Goal: Information Seeking & Learning: Check status

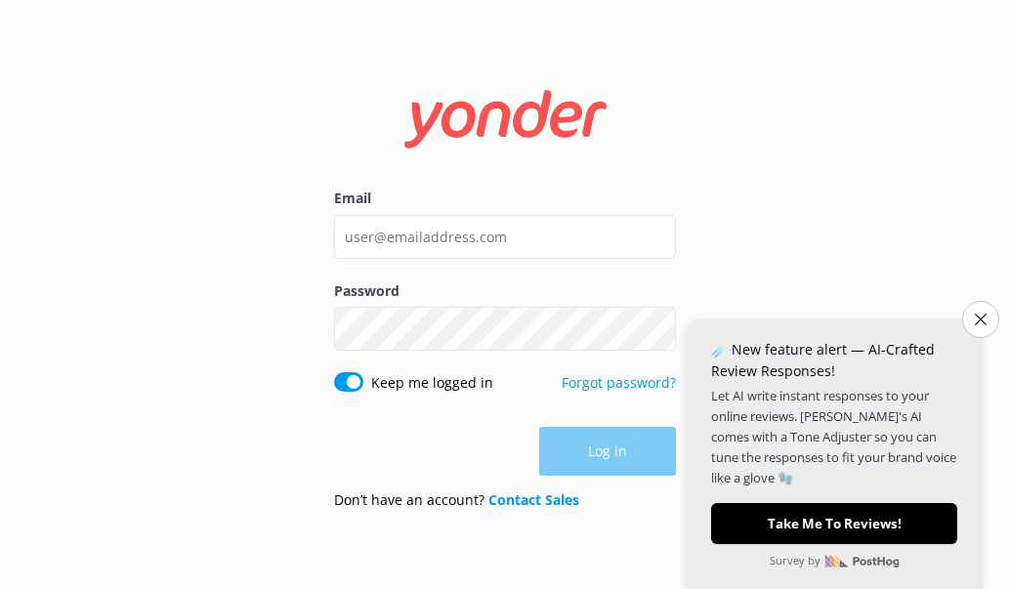
type input "[EMAIL_ADDRESS][DOMAIN_NAME]"
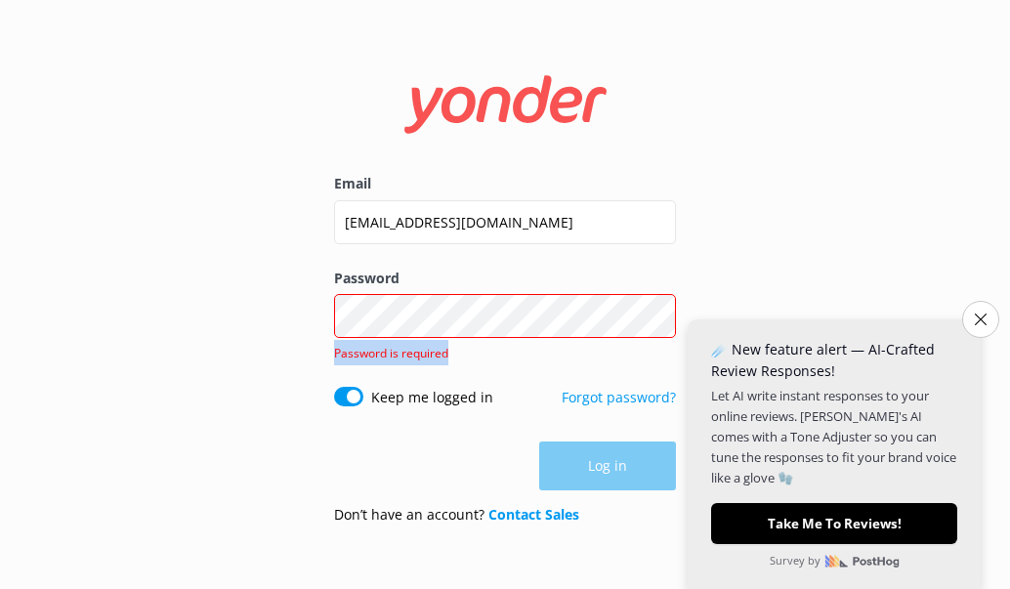
click at [458, 343] on div "Password Show password Password is required" at bounding box center [505, 327] width 342 height 119
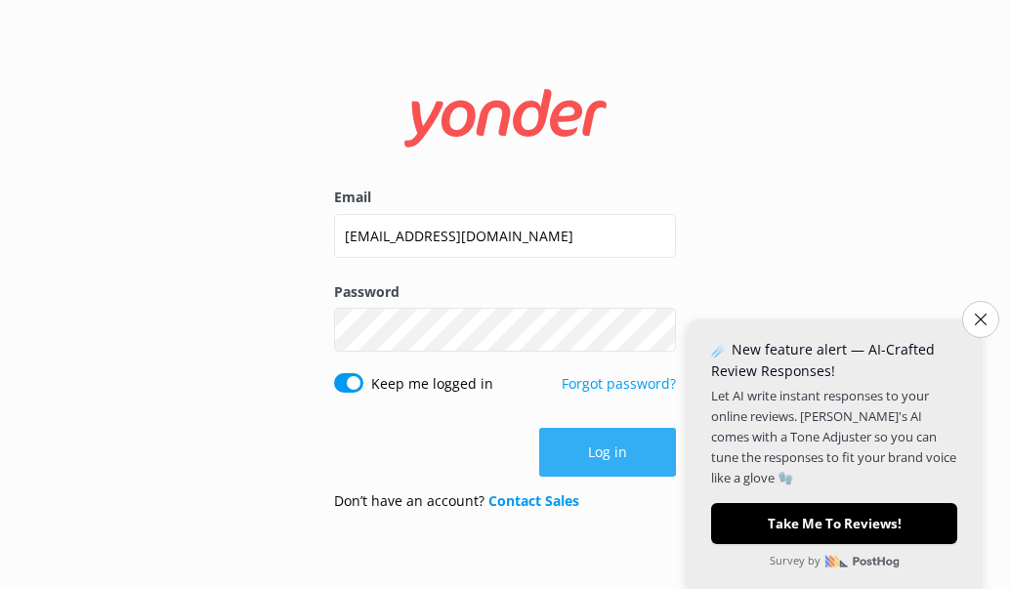
click at [594, 457] on button "Log in" at bounding box center [607, 452] width 137 height 49
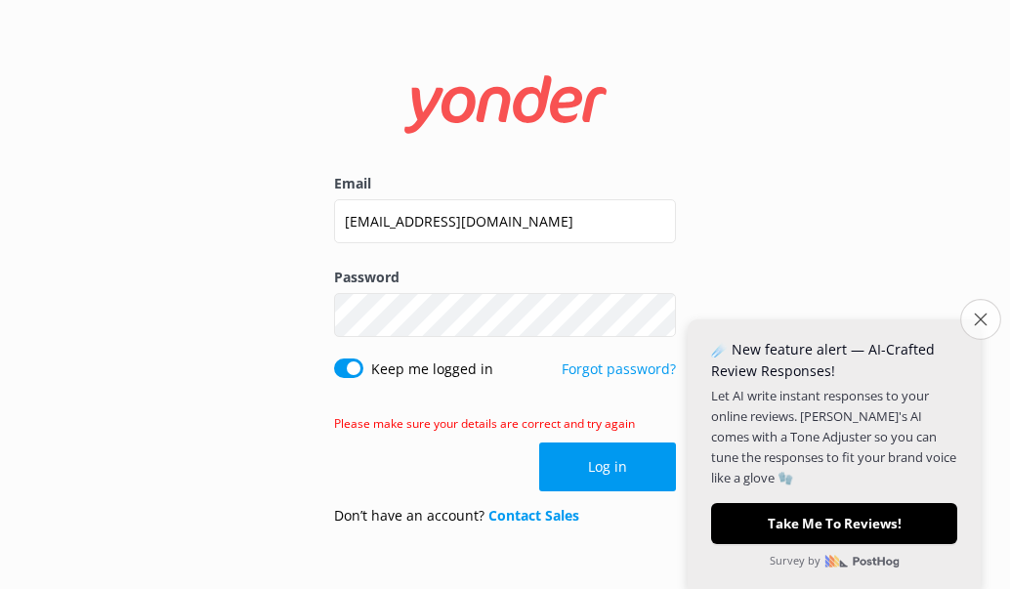
click at [998, 322] on button "Close survey" at bounding box center [981, 319] width 41 height 41
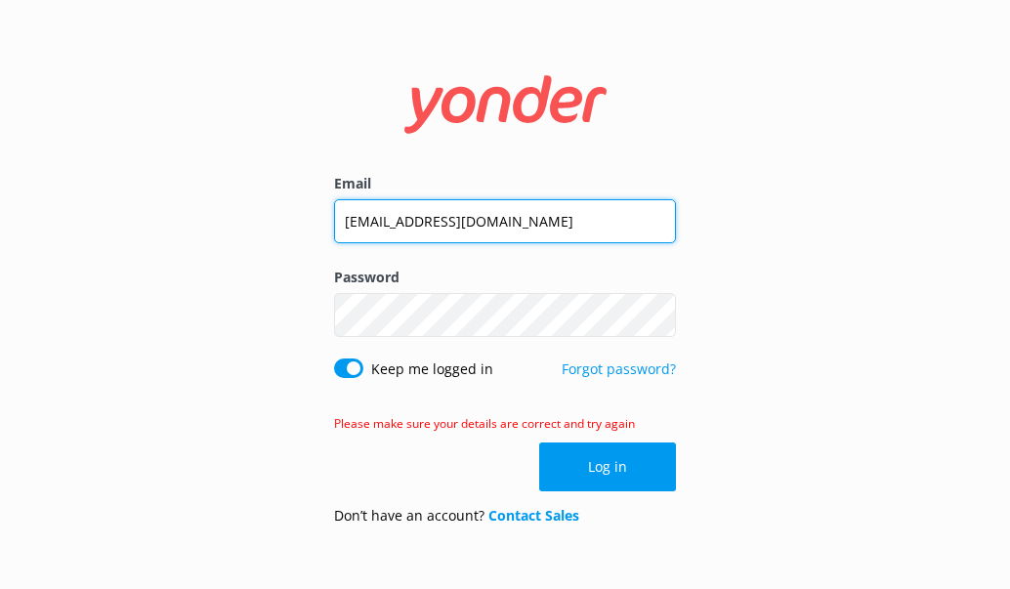
drag, startPoint x: 374, startPoint y: 220, endPoint x: 332, endPoint y: 218, distance: 42.1
click at [332, 218] on div "Email [EMAIL_ADDRESS][DOMAIN_NAME] Password Show password Keep me logged in For…" at bounding box center [505, 295] width 391 height 493
type input "[EMAIL_ADDRESS][DOMAIN_NAME]"
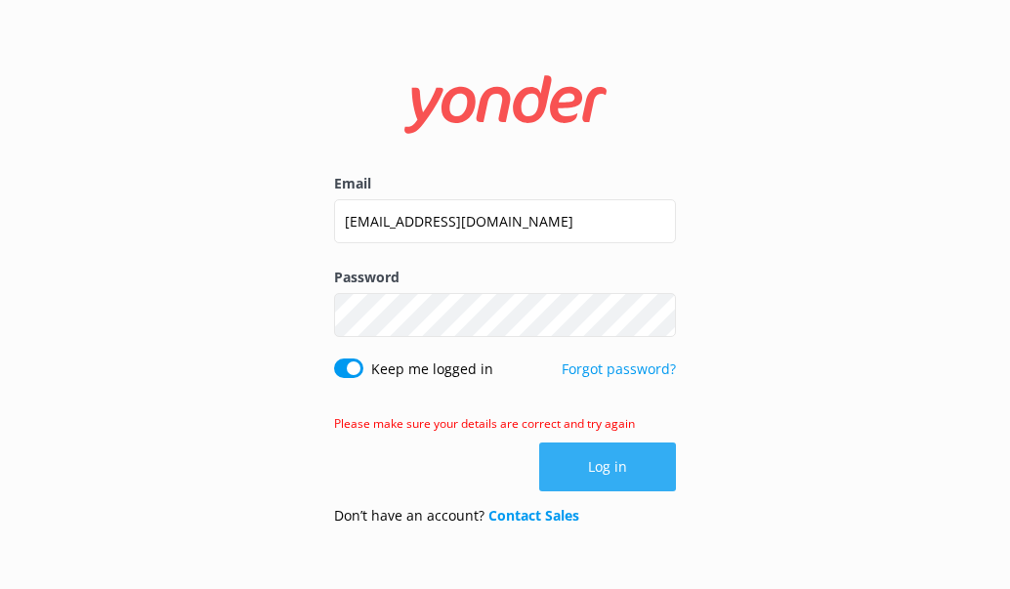
click at [612, 466] on button "Log in" at bounding box center [607, 467] width 137 height 49
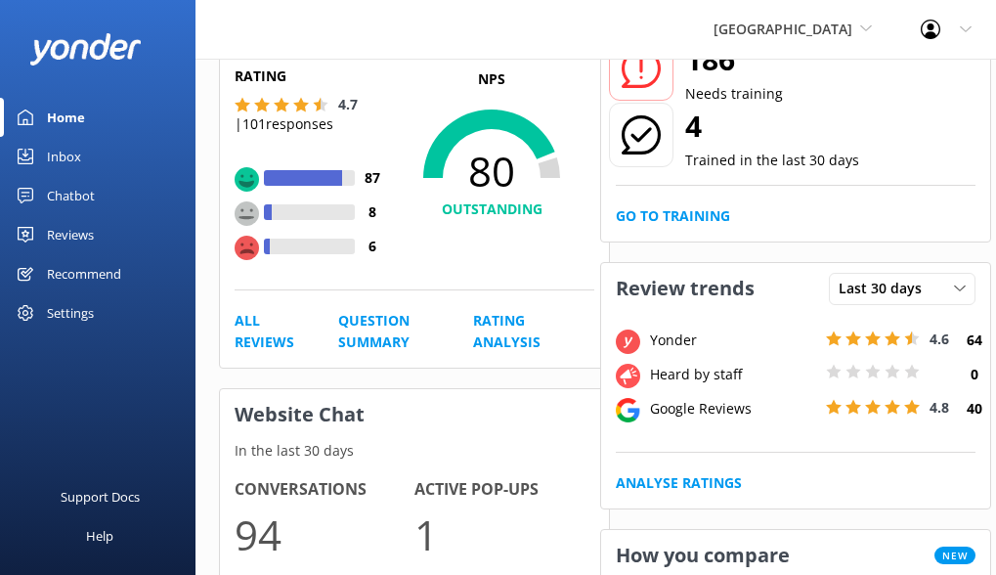
scroll to position [195, 0]
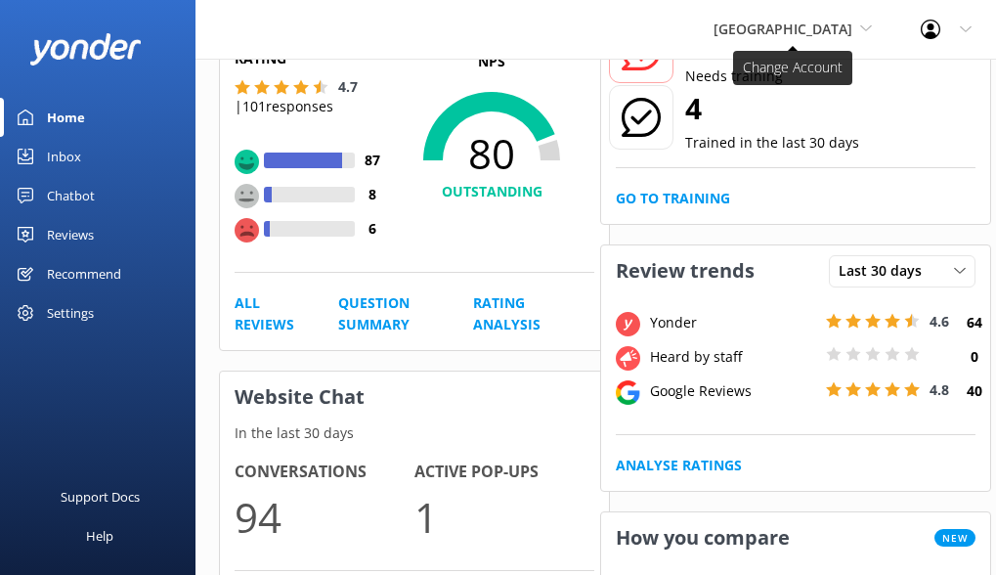
click at [867, 26] on icon at bounding box center [866, 28] width 12 height 12
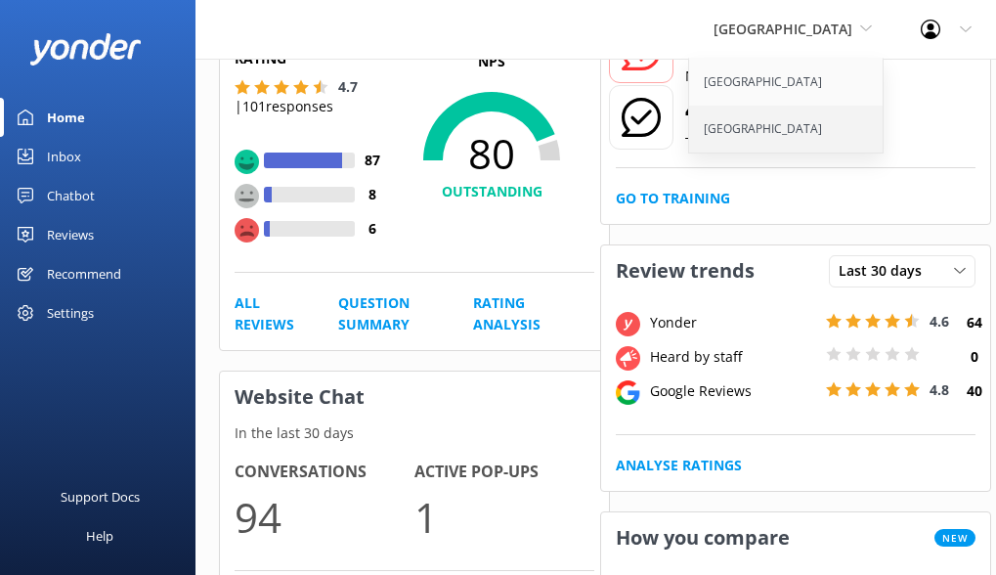
click at [727, 137] on link "[GEOGRAPHIC_DATA]" at bounding box center [786, 129] width 195 height 47
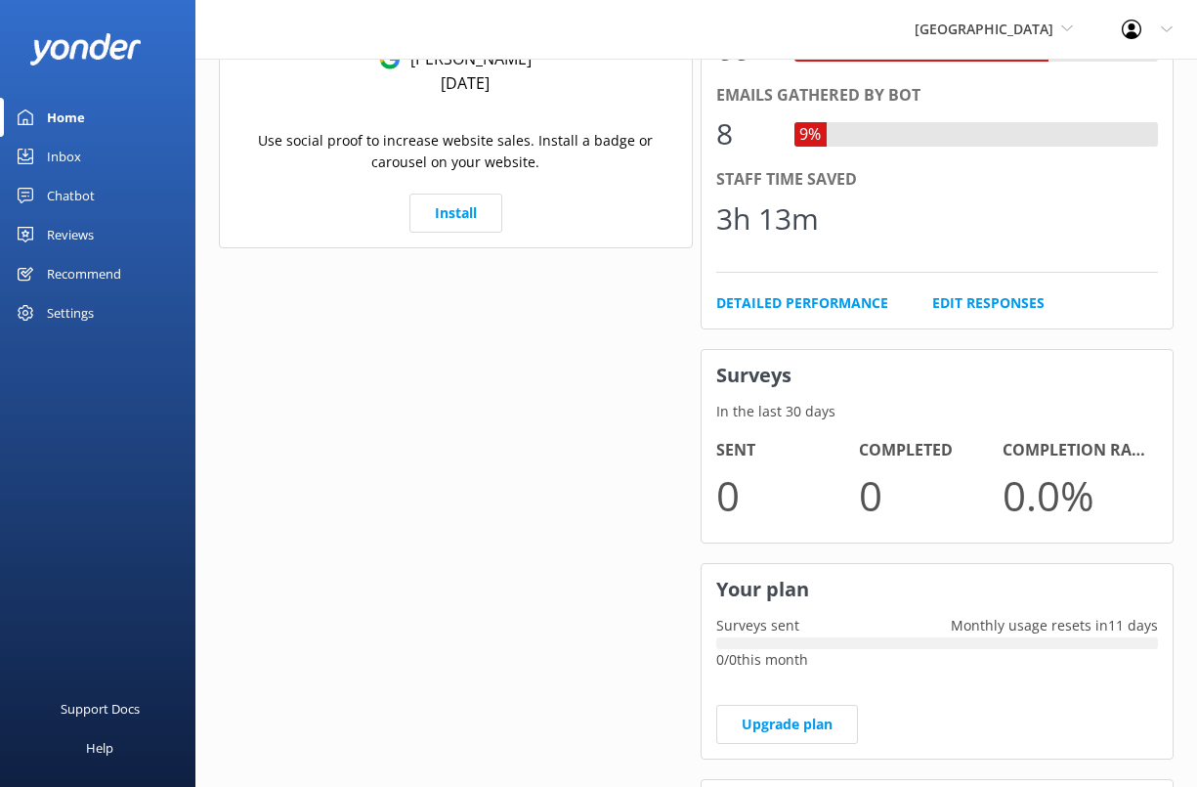
scroll to position [1075, 0]
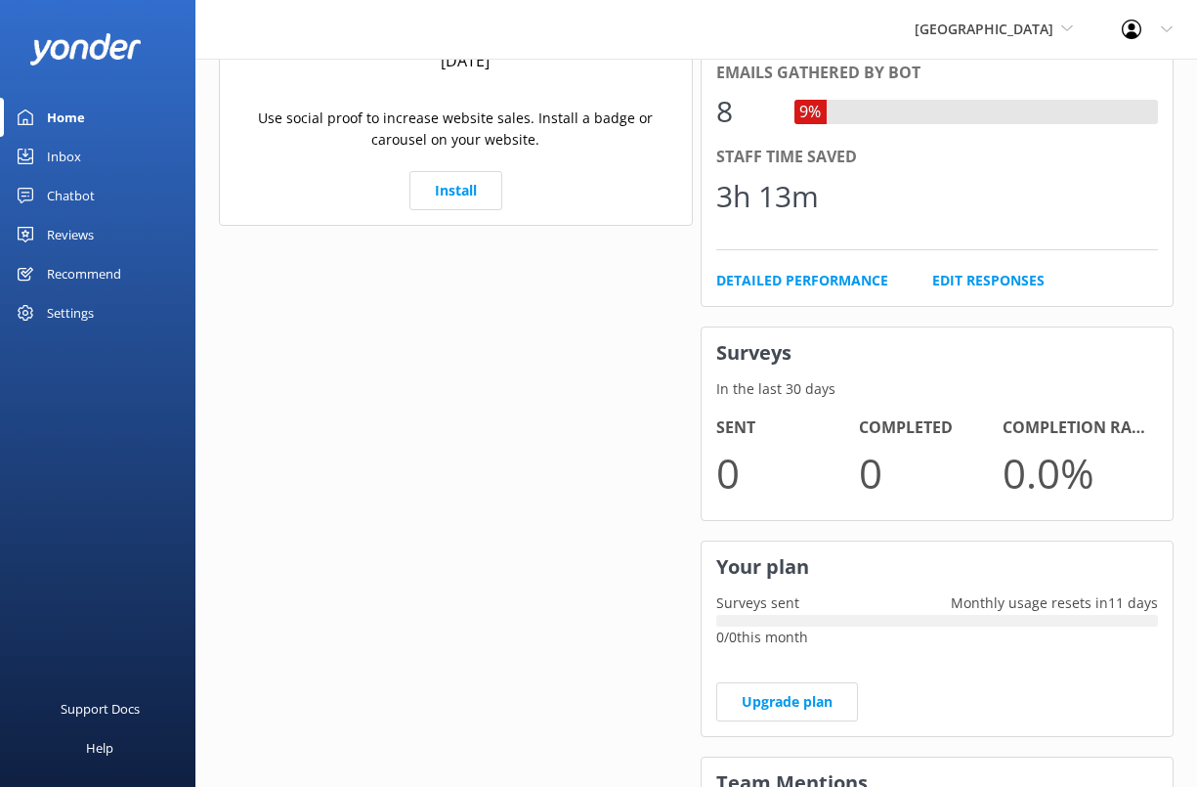
click at [53, 119] on div "Home" at bounding box center [66, 117] width 38 height 39
click at [57, 113] on div "Home" at bounding box center [66, 117] width 38 height 39
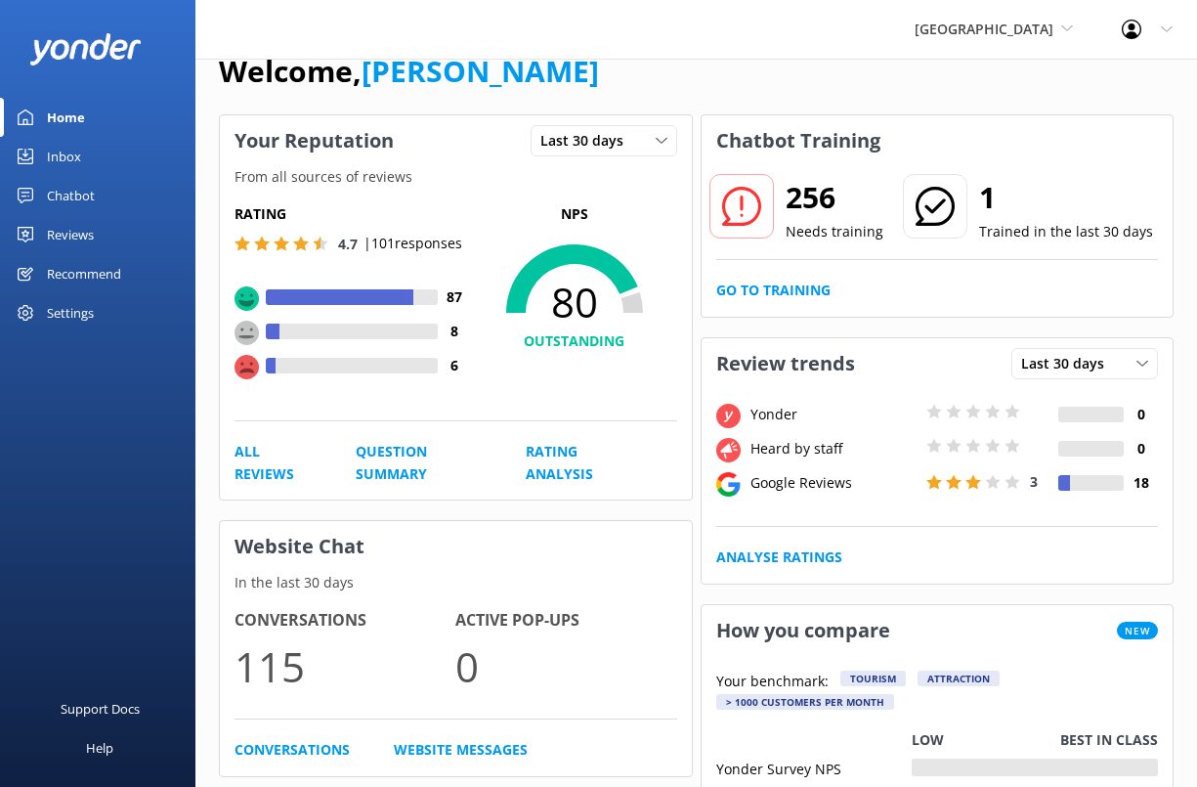
scroll to position [0, 0]
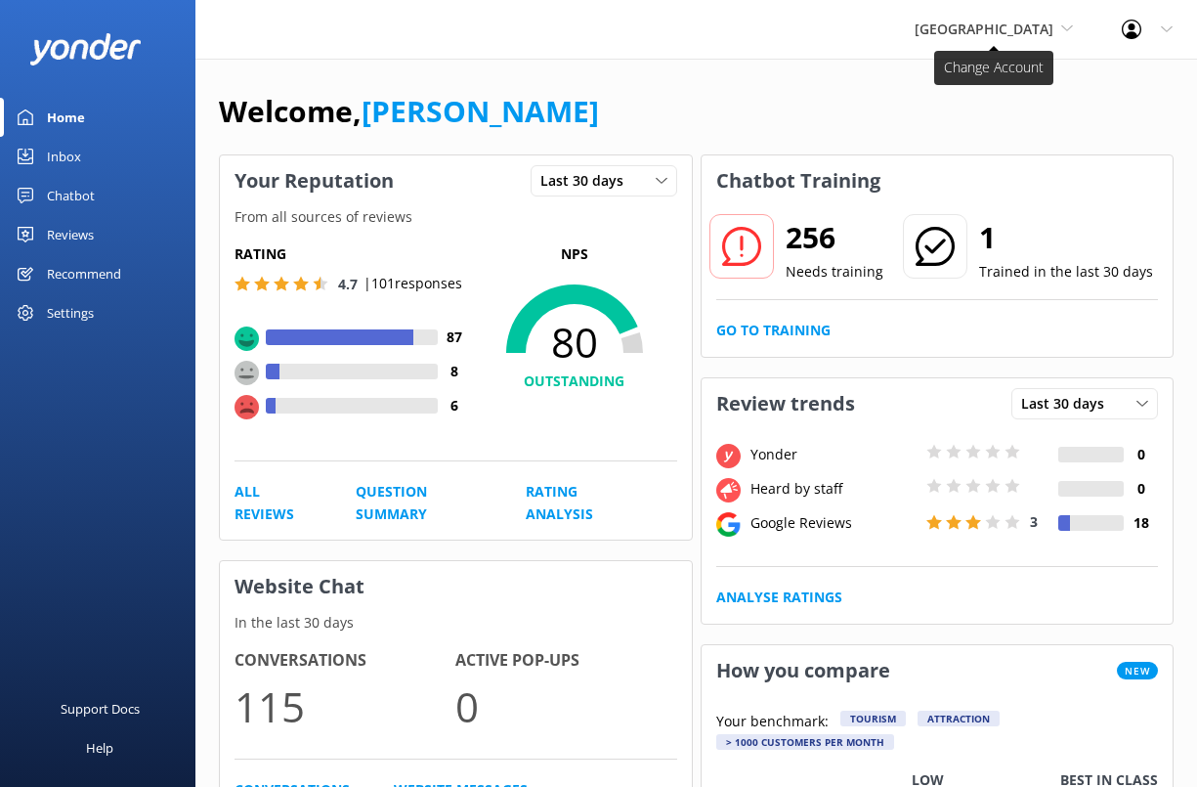
click at [1010, 39] on span "[GEOGRAPHIC_DATA]" at bounding box center [994, 29] width 158 height 21
click at [977, 84] on link "[GEOGRAPHIC_DATA]" at bounding box center [987, 82] width 195 height 47
click at [968, 31] on span "[GEOGRAPHIC_DATA]" at bounding box center [984, 29] width 139 height 19
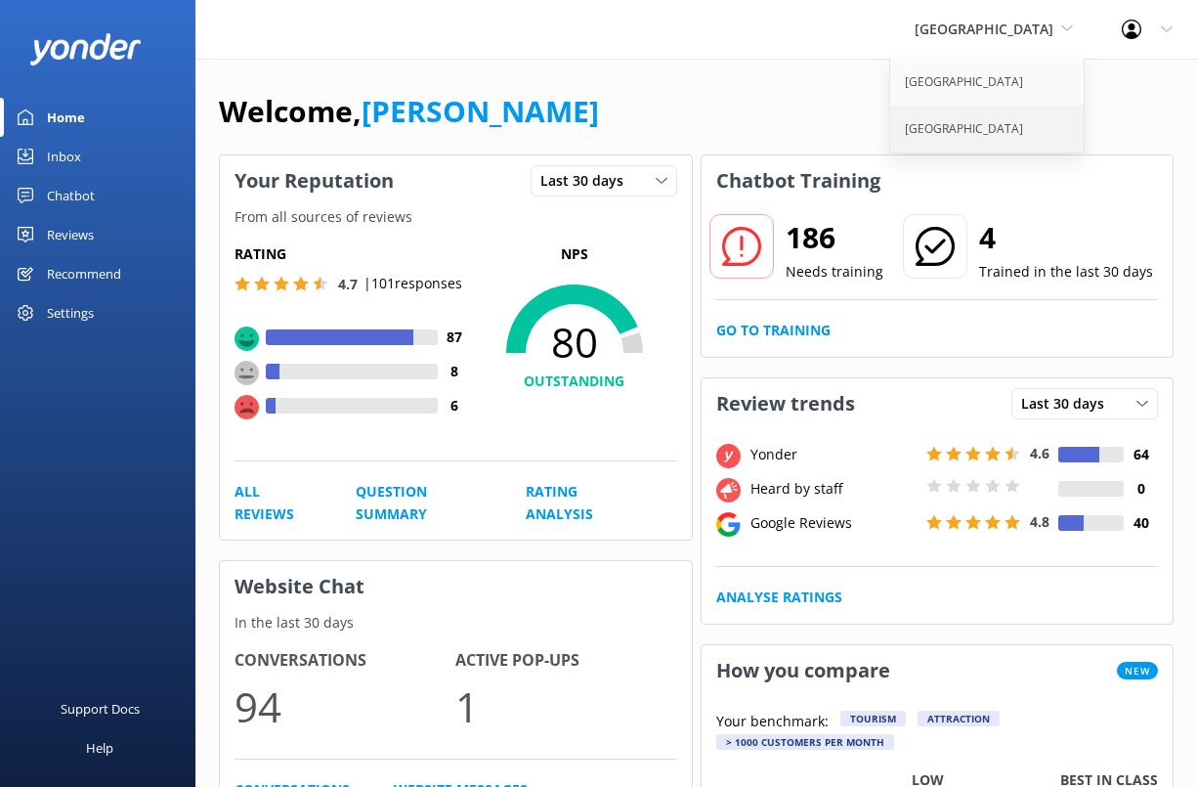
click at [966, 128] on link "[GEOGRAPHIC_DATA]" at bounding box center [987, 129] width 195 height 47
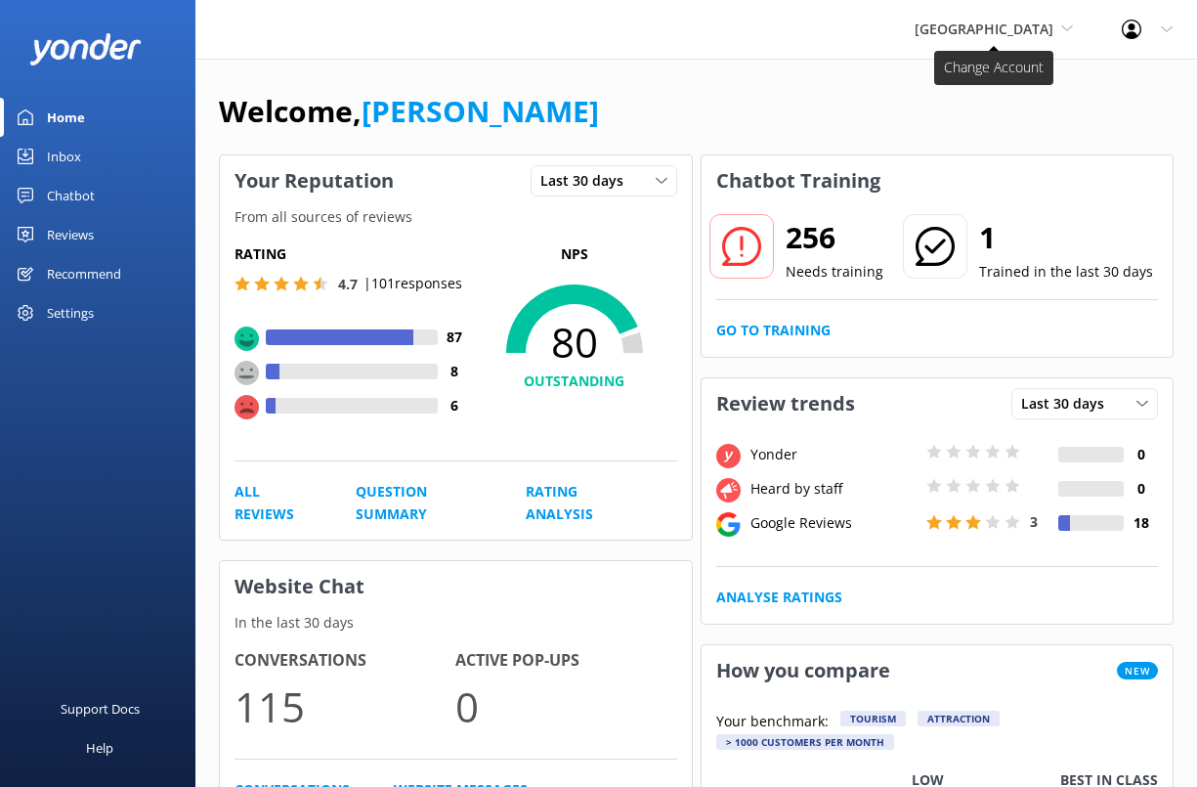
click at [922, 23] on span "[GEOGRAPHIC_DATA]" at bounding box center [984, 29] width 139 height 19
click at [919, 83] on link "[GEOGRAPHIC_DATA]" at bounding box center [987, 82] width 195 height 47
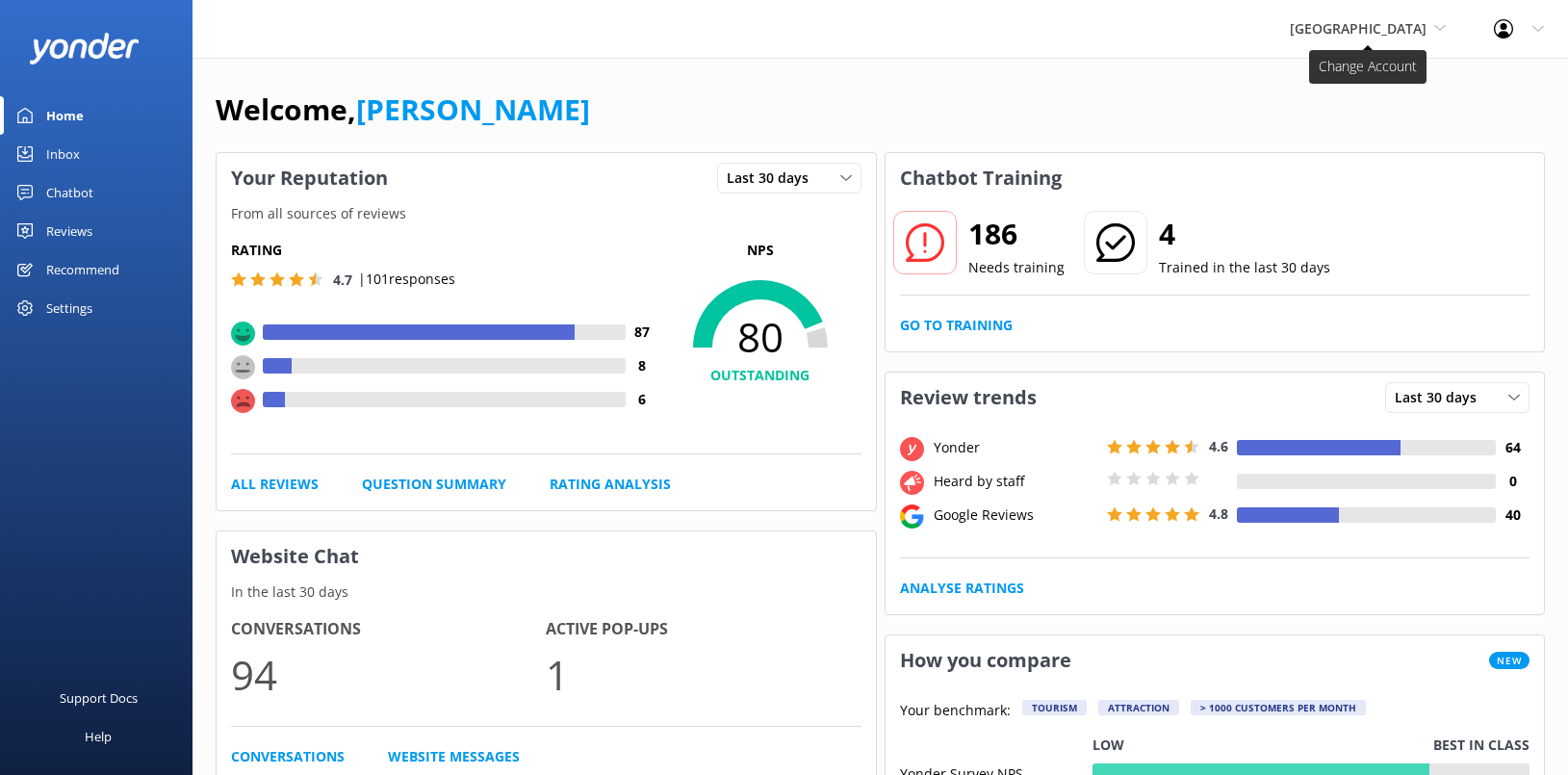
click at [995, 24] on icon at bounding box center [1440, 28] width 12 height 12
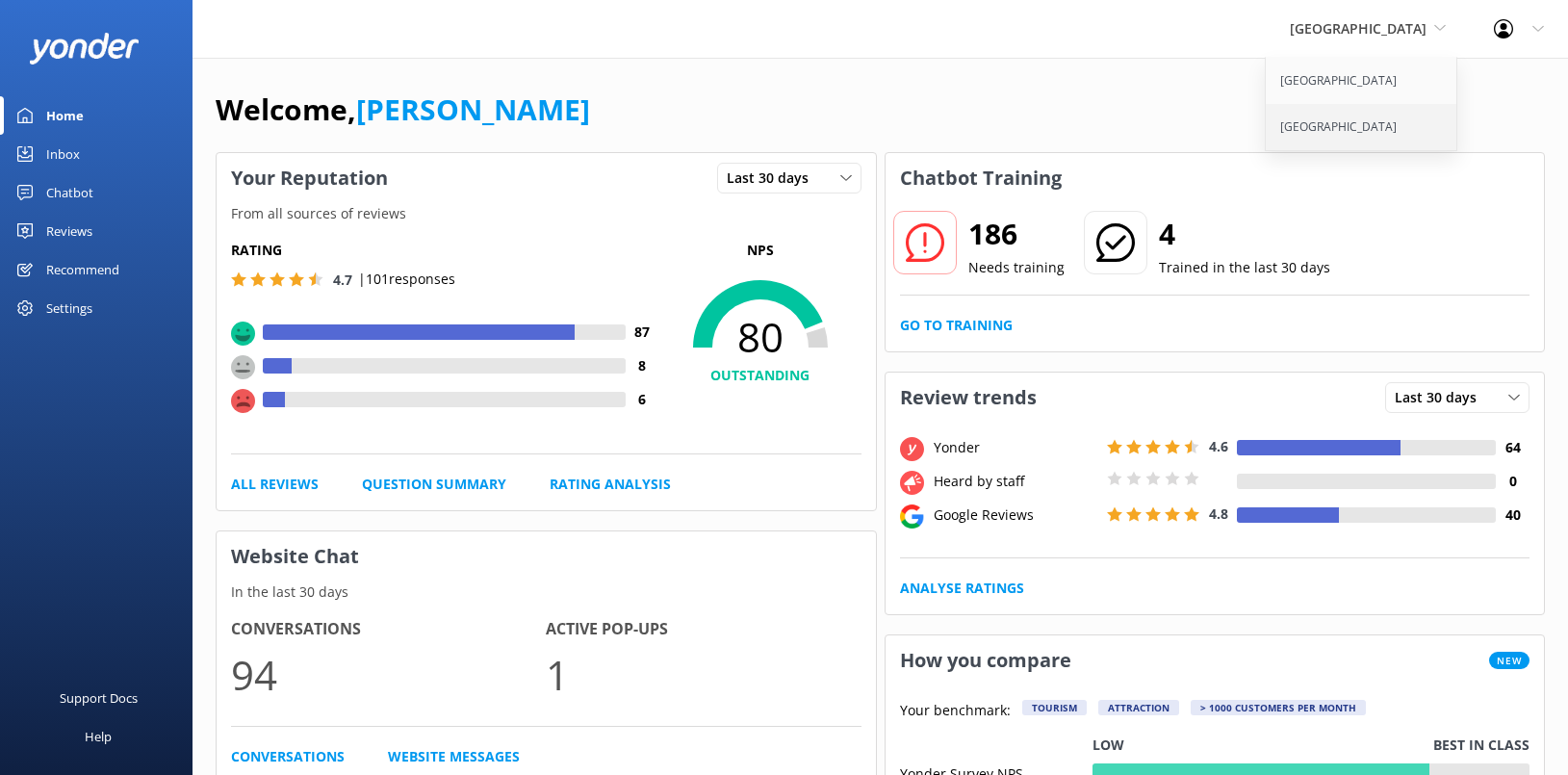
click at [995, 127] on link "[GEOGRAPHIC_DATA]" at bounding box center [1361, 127] width 192 height 46
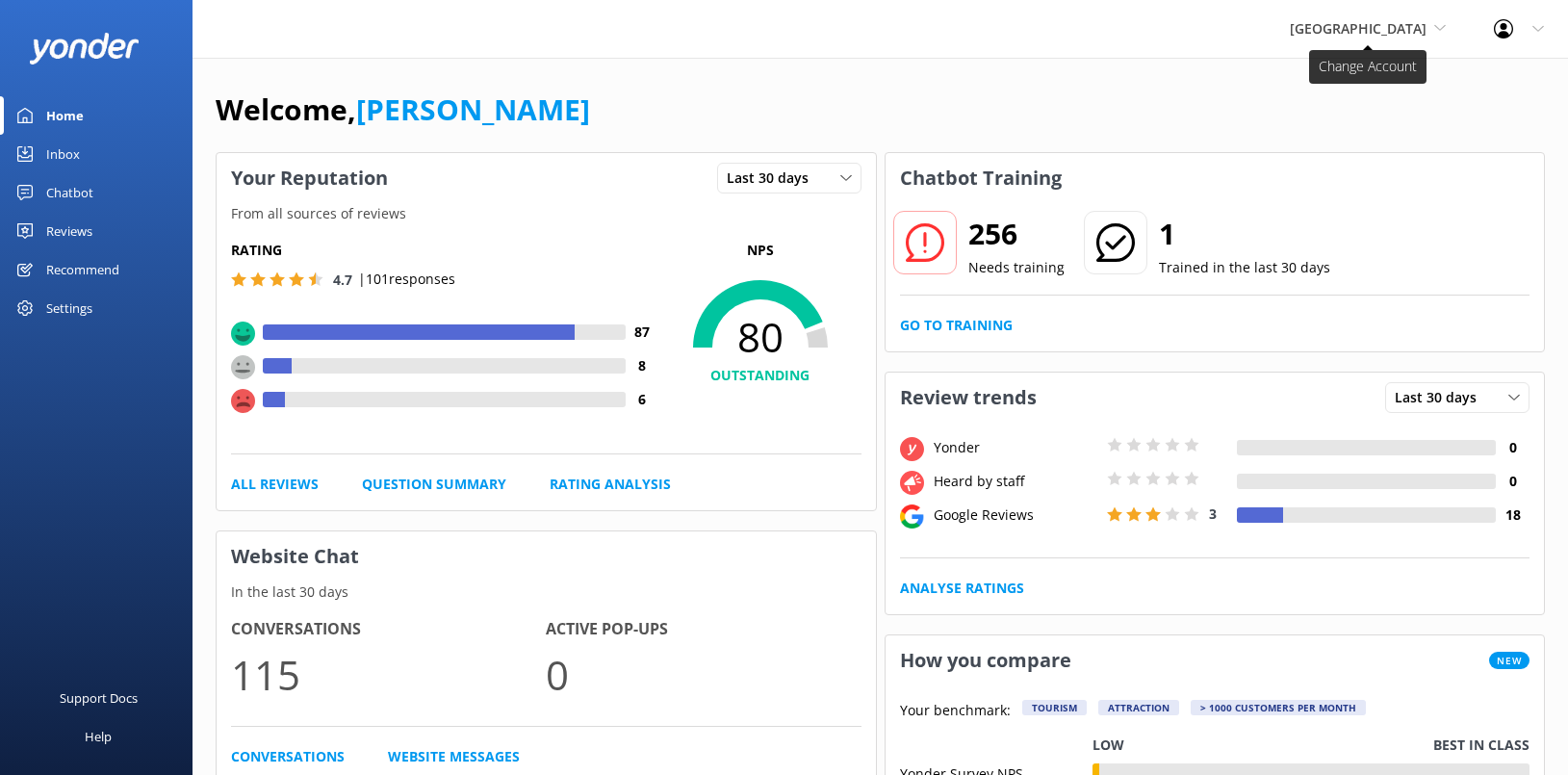
click at [995, 36] on span "[GEOGRAPHIC_DATA]" at bounding box center [1358, 29] width 137 height 19
click at [995, 83] on link "[GEOGRAPHIC_DATA]" at bounding box center [1361, 81] width 192 height 46
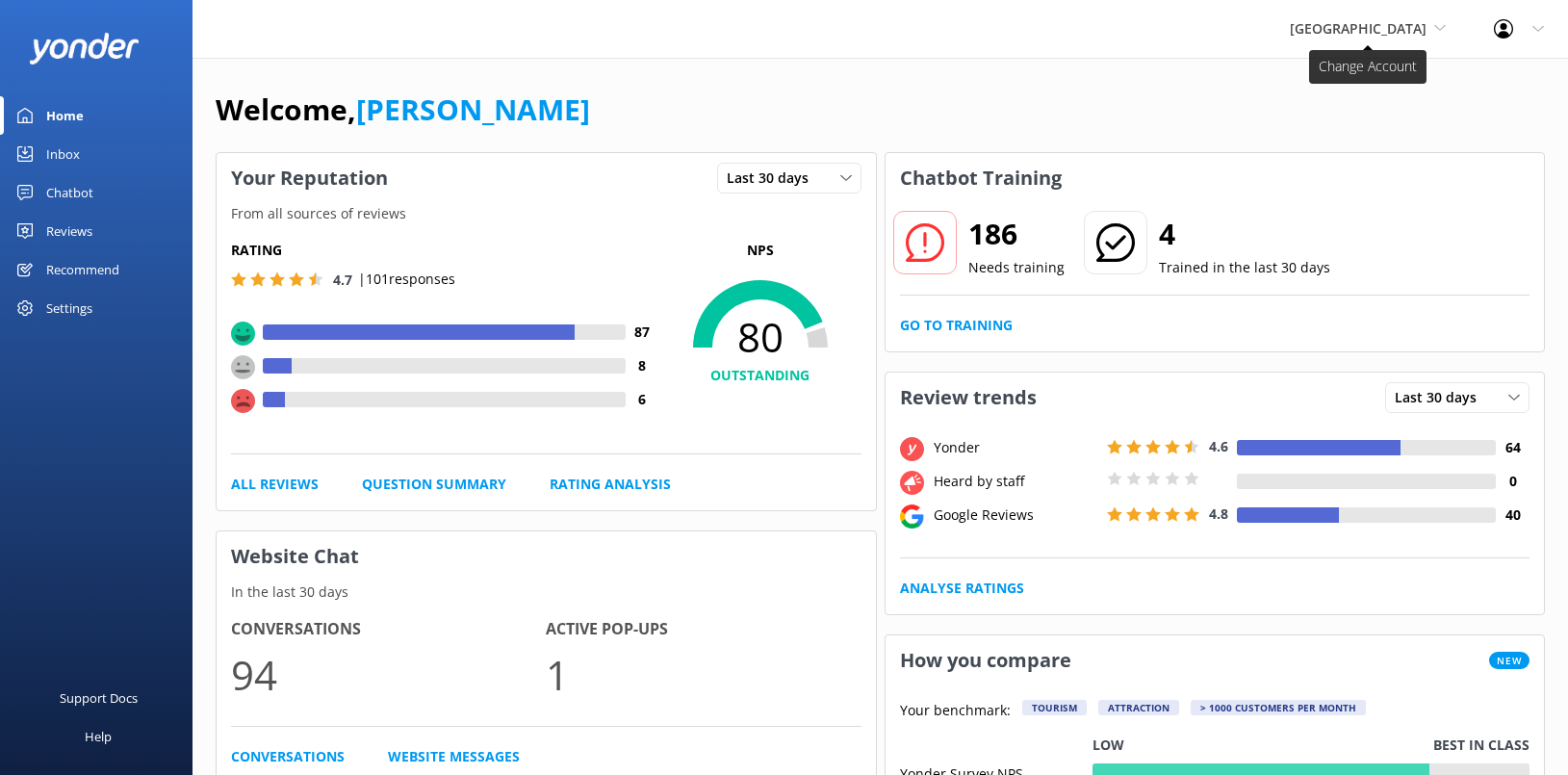
click at [995, 34] on span "[GEOGRAPHIC_DATA]" at bounding box center [1358, 29] width 137 height 19
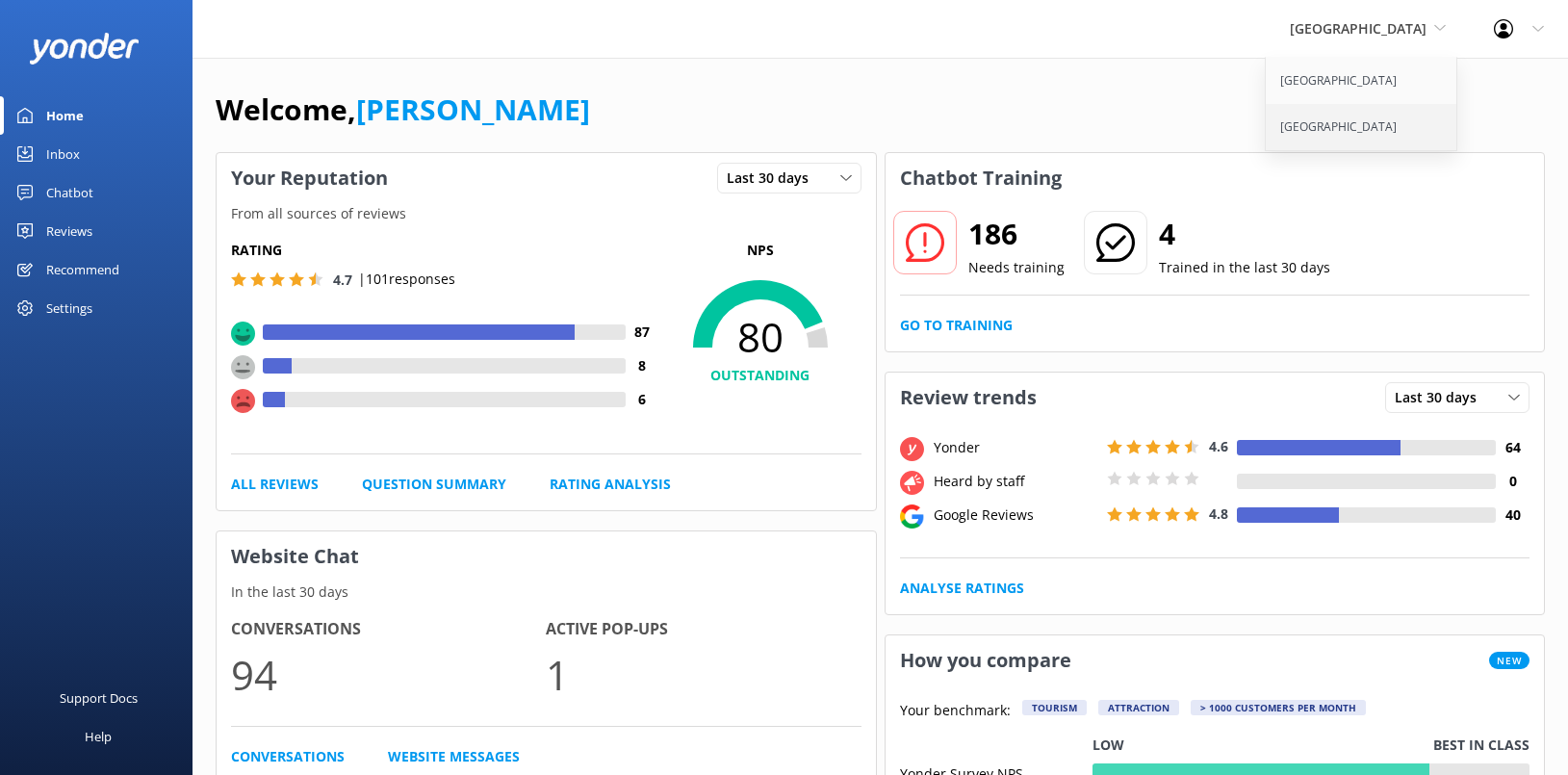
click at [995, 127] on link "[GEOGRAPHIC_DATA]" at bounding box center [1361, 127] width 192 height 46
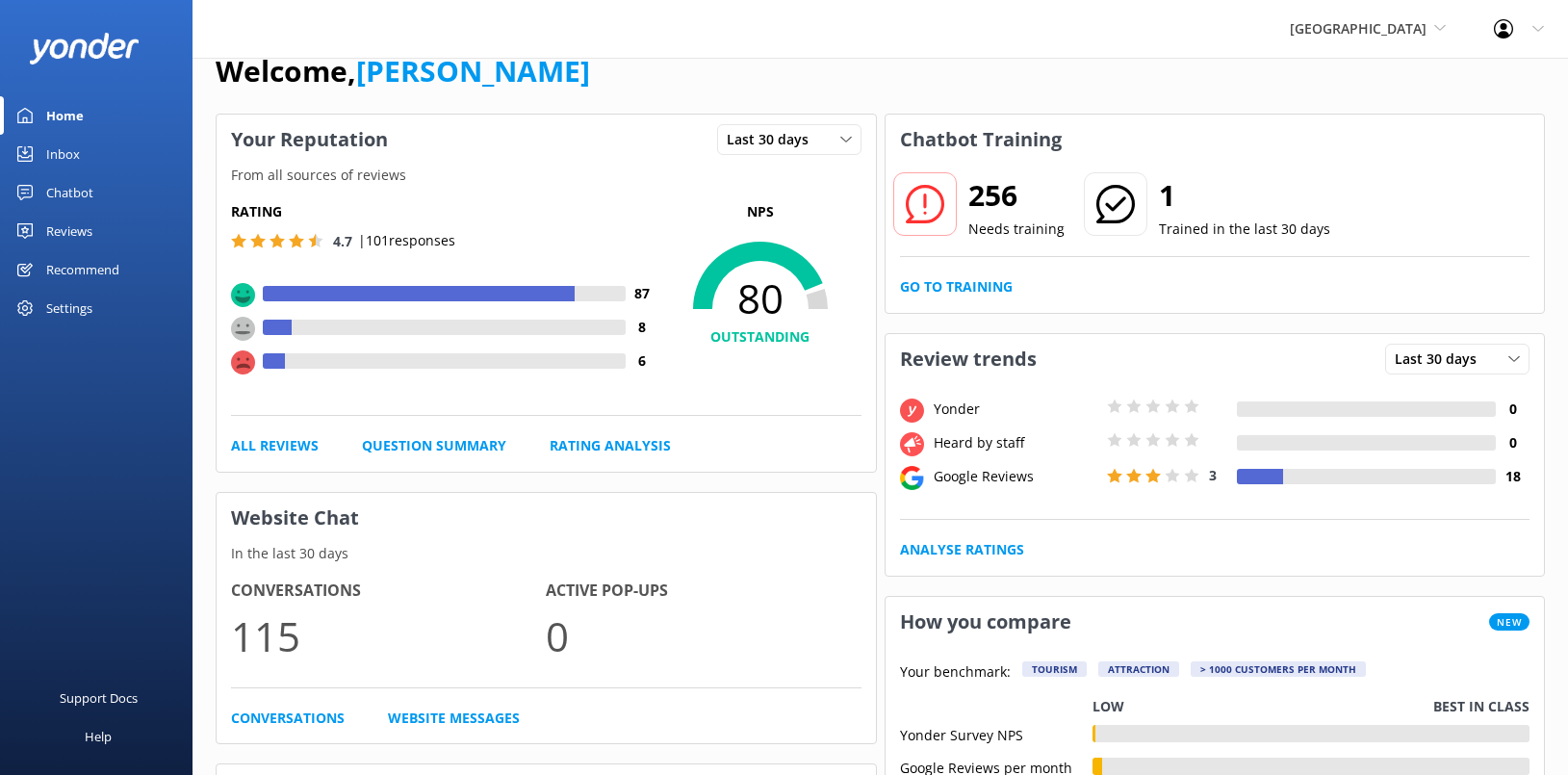
scroll to position [17, 0]
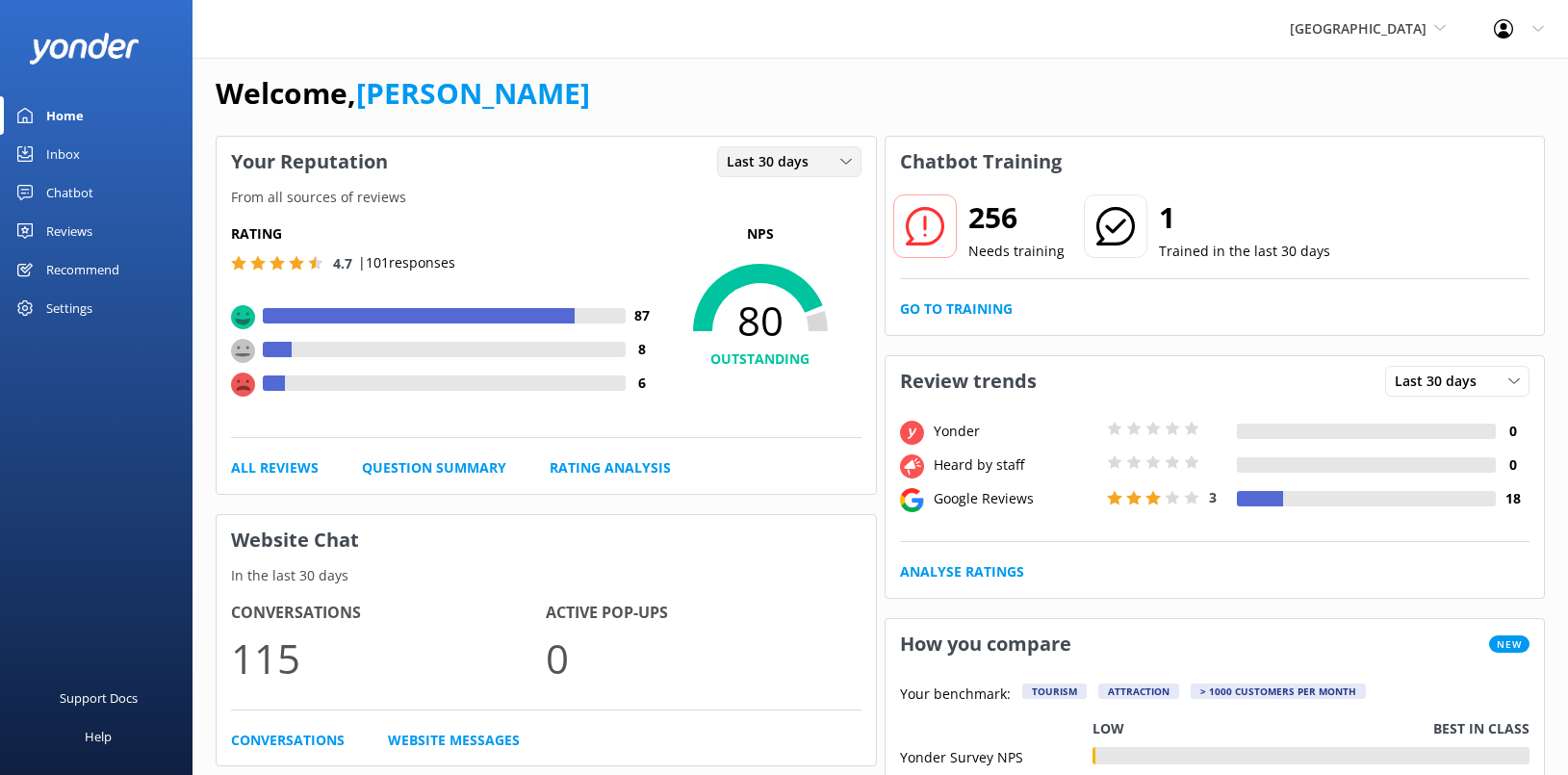
click at [736, 157] on span "Last 30 days" at bounding box center [773, 161] width 94 height 21
click at [772, 194] on div "Last 7 days" at bounding box center [758, 201] width 62 height 20
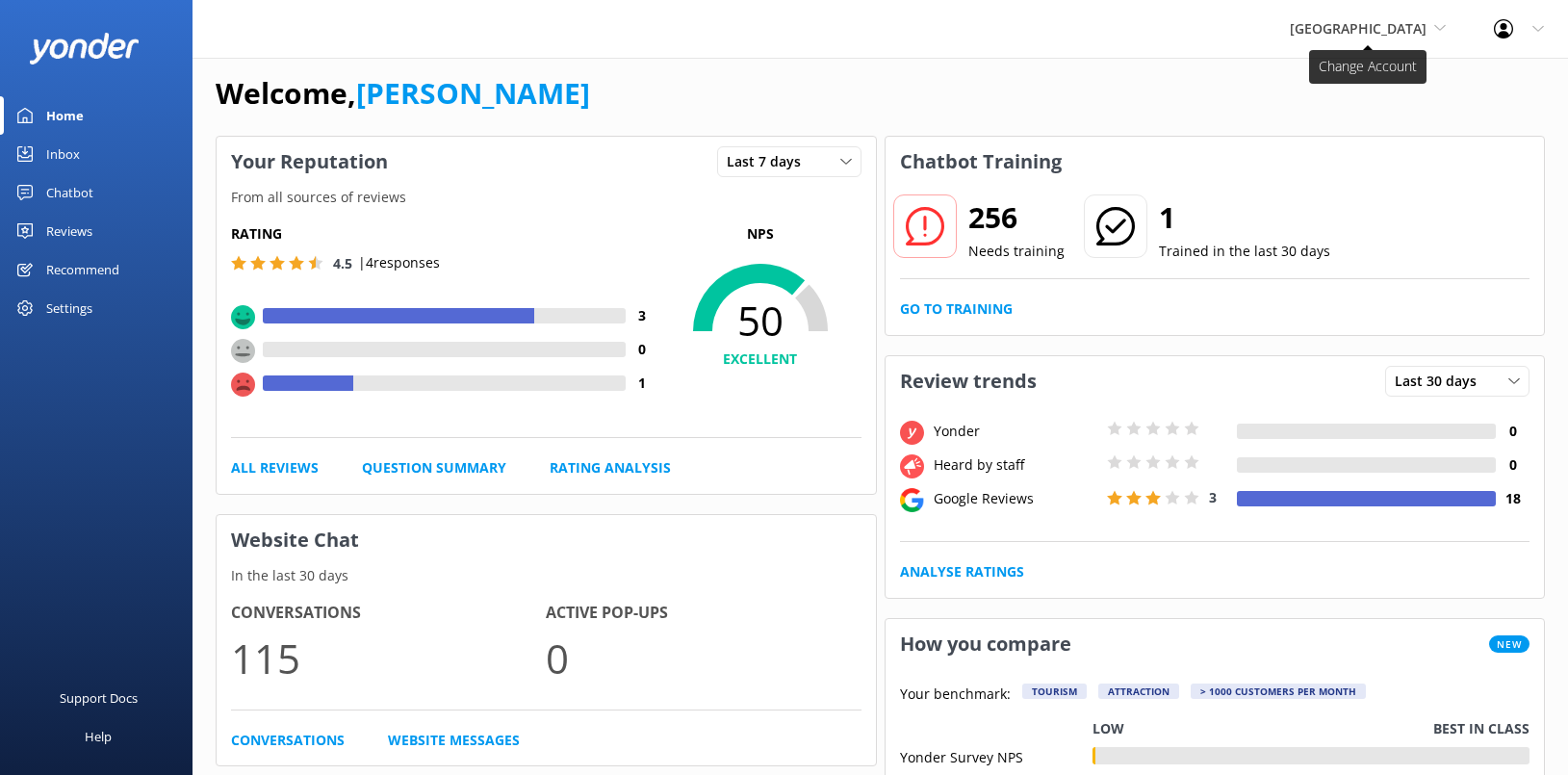
click at [995, 32] on span "[GEOGRAPHIC_DATA]" at bounding box center [1358, 29] width 137 height 19
click at [995, 79] on link "[GEOGRAPHIC_DATA]" at bounding box center [1361, 81] width 192 height 46
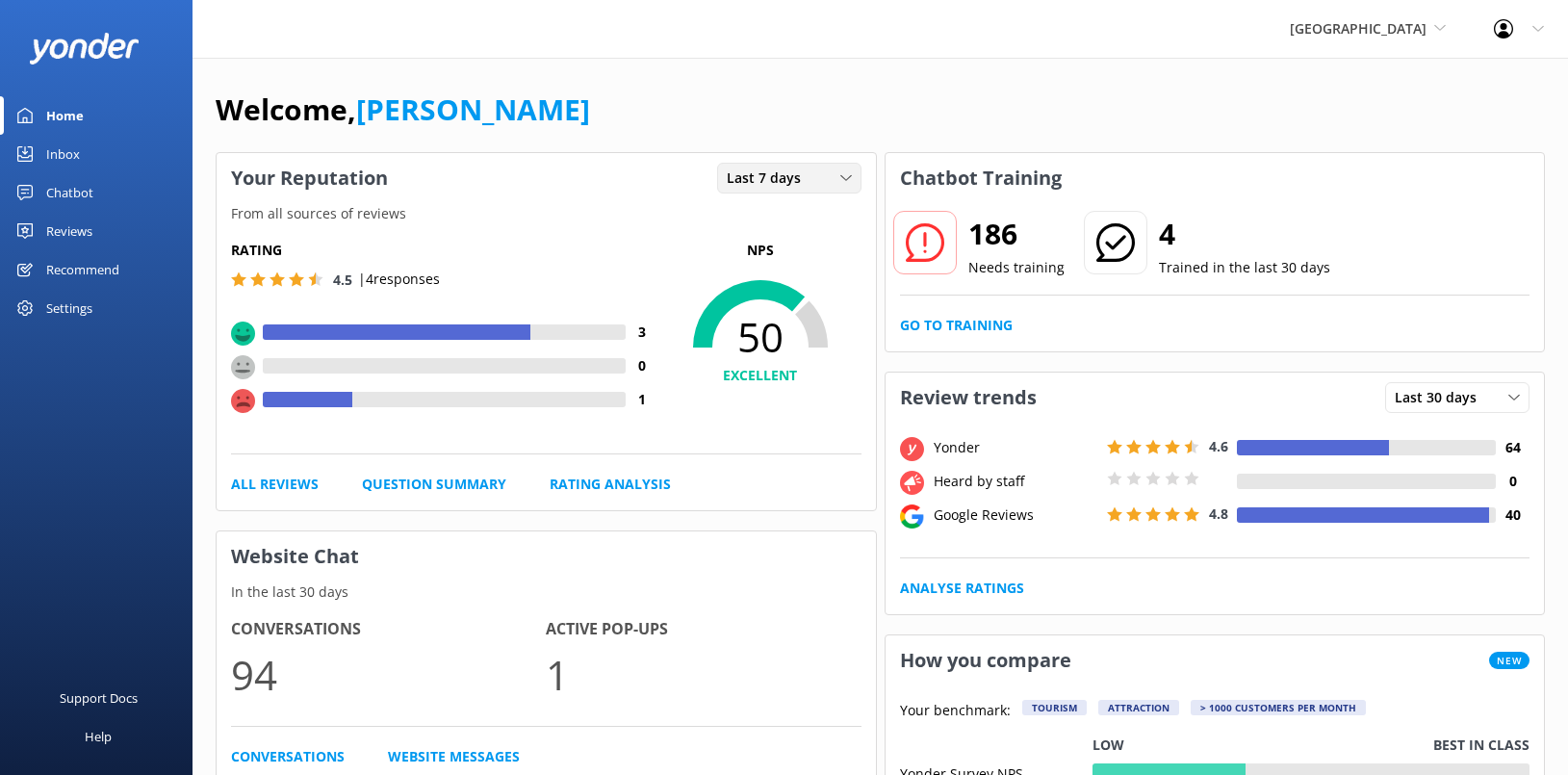
click at [799, 163] on div "Last 7 days Last 7 days Last 30 days" at bounding box center [789, 177] width 145 height 31
click at [787, 226] on div "Last 7 days" at bounding box center [758, 218] width 62 height 20
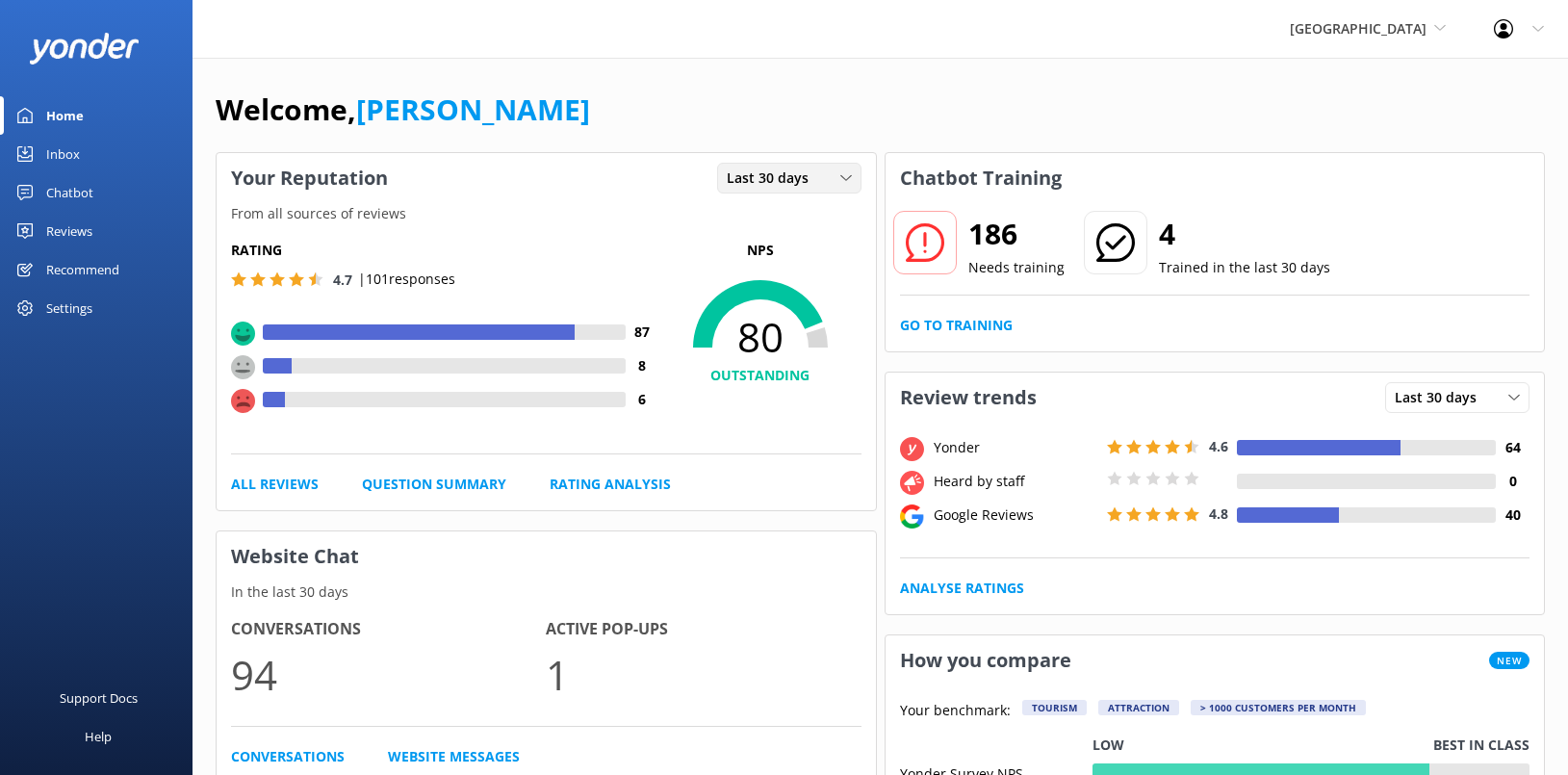
click at [811, 164] on div "Last 30 days Last 7 days Last 30 days" at bounding box center [789, 177] width 145 height 31
click at [798, 215] on link "Last 7 days" at bounding box center [804, 217] width 171 height 38
click at [407, 485] on link "Question Summary" at bounding box center [433, 484] width 145 height 21
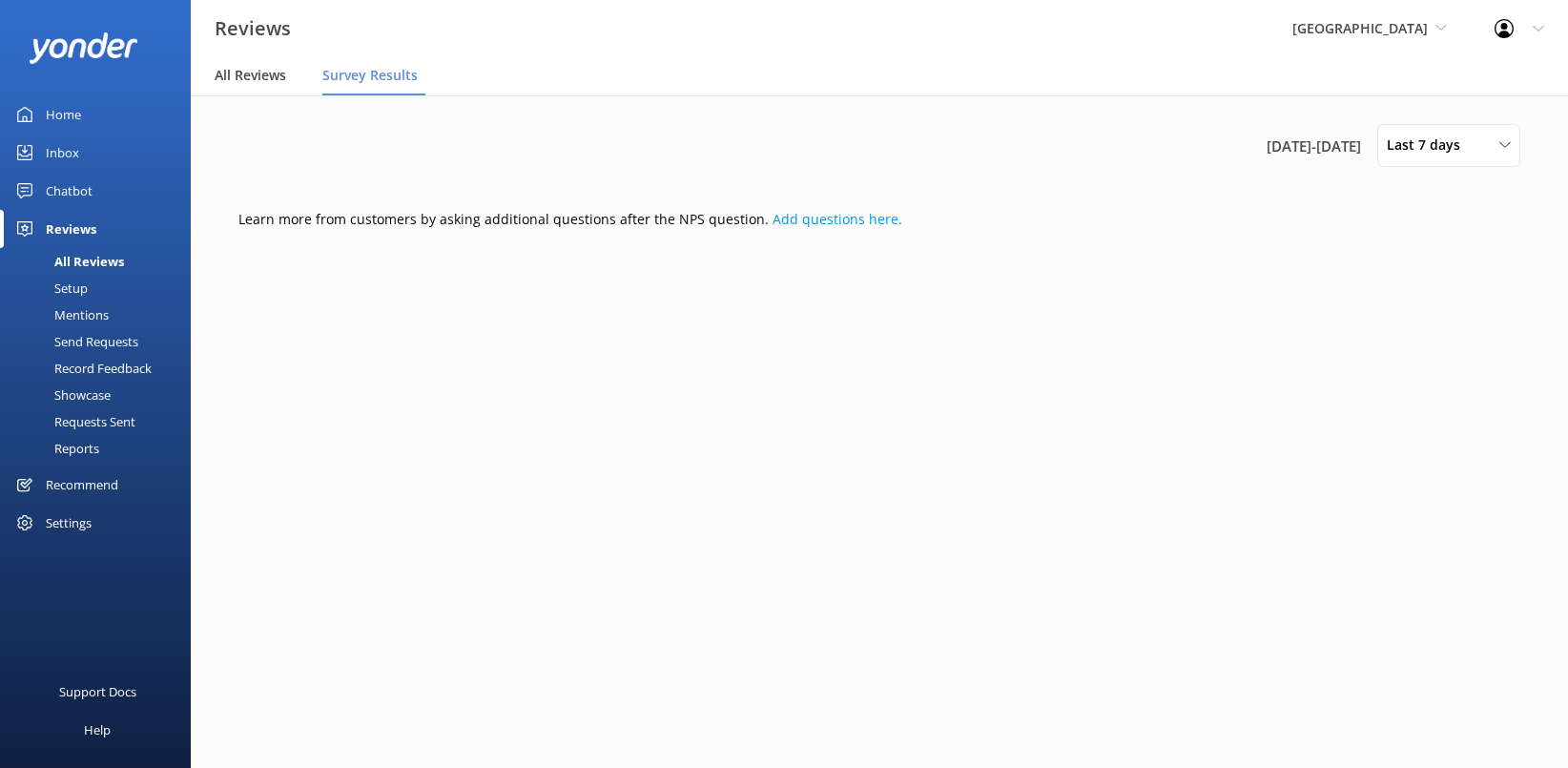
click at [279, 70] on span "All Reviews" at bounding box center [250, 75] width 71 height 20
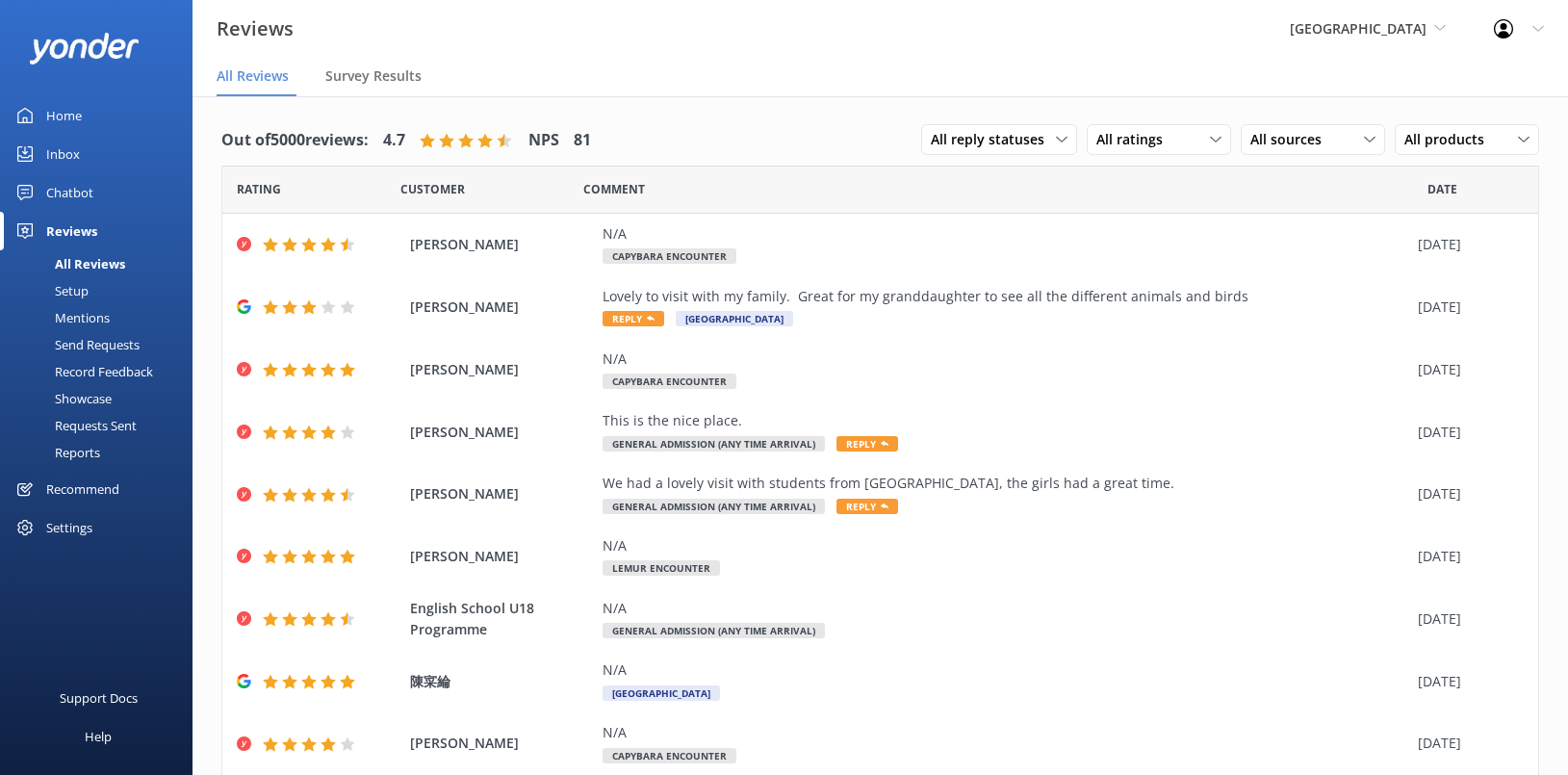
click at [51, 108] on div "Home" at bounding box center [64, 115] width 35 height 38
